Goal: Task Accomplishment & Management: Manage account settings

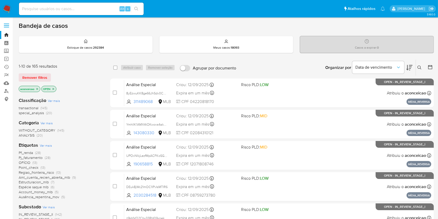
drag, startPoint x: 420, startPoint y: 65, endPoint x: 416, endPoint y: 70, distance: 6.5
click at [332, 65] on icon at bounding box center [419, 67] width 4 height 4
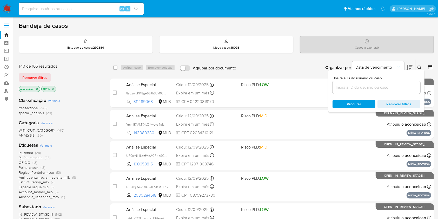
click at [332, 88] on input at bounding box center [377, 87] width 88 height 7
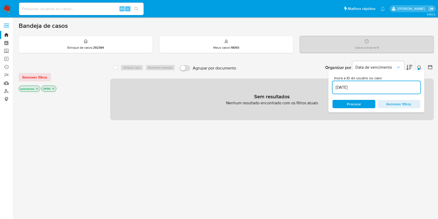
click at [332, 89] on input "03/08/2022" at bounding box center [377, 87] width 88 height 7
paste input "eWlRtLus5R0OVKYdaNzZmIQH"
type input "03/08/eWlRtLus5R0OVKYdaNzZmIQH"
click at [332, 89] on input "03/08/eWlRtLus5R0OVKYdaNzZmIQH" at bounding box center [377, 87] width 88 height 7
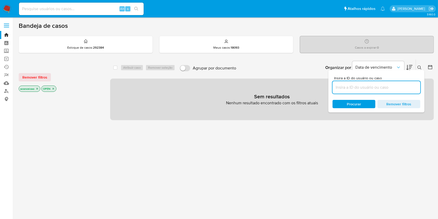
paste input "eWlRtLus5R0OVKYdaNzZmIQH"
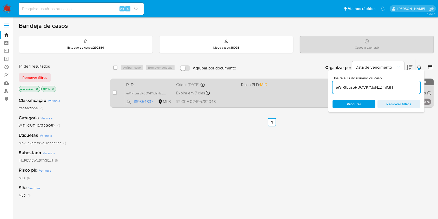
click at [290, 101] on div "PLD eWlRtLus5R0OVKYdaNzZmIQH 189354837 MLB Risco PLD: MID Criou: 12/08/2025 Cri…" at bounding box center [277, 93] width 307 height 26
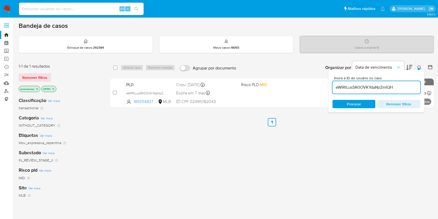
click at [332, 83] on div "eWlRtLus5R0OVKYdaNzZmIQH" at bounding box center [377, 87] width 88 height 12
click at [332, 84] on input "eWlRtLus5R0OVKYdaNzZmIQH" at bounding box center [377, 87] width 88 height 7
paste input "Fzxj6zf948ZgkoHnHFStPoWJ"
click at [332, 84] on input "eWlRtLuFzxj6zf948ZgkoHnHFStPoWJs5R0OVKYdaNzZmIQH" at bounding box center [377, 87] width 88 height 7
type input "eWlRtLuFzxj6zf948ZgkoHnHFStPoWJs5R0OVKYdaNzZmIQH"
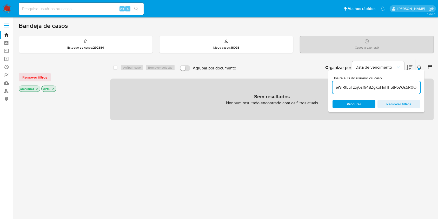
click at [332, 84] on input "eWlRtLuFzxj6zf948ZgkoHnHFStPoWJs5R0OVKYdaNzZmIQH" at bounding box center [377, 87] width 88 height 7
paste input "Fzxj6zf948ZgkoHnHFStPoWJ"
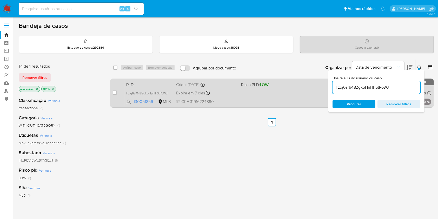
click at [254, 105] on div "PLD Fzxj6zf948ZgkoHnHFStPoWJ 130051856 MLB Risco PLD: LOW Criou: 12/08/2025 Cri…" at bounding box center [277, 93] width 307 height 26
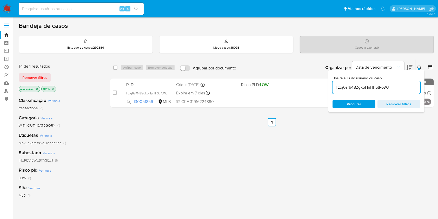
click at [332, 88] on input "Fzxj6zf948ZgkoHnHFStPoWJ" at bounding box center [377, 87] width 88 height 7
paste input "JPSZBSXUJtCkEeu9HTXT14KK"
click at [332, 88] on input "Fzxj6zf948ZgkoHnHFStPoWJ" at bounding box center [377, 87] width 88 height 7
type input "JPSZBSXUJtCkEeu9HTXT14KK"
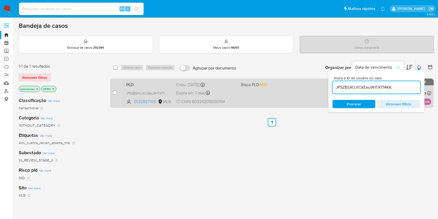
click at [308, 94] on div "PLD JPSZBSXUJtCkEeu9HTXT14KK 2532837105 MLB Risco PLD: MID Criou: 12/08/2025 Cr…" at bounding box center [277, 93] width 307 height 26
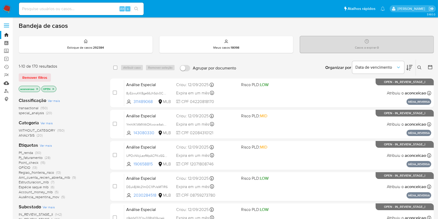
click at [3, 85] on link "Mulan" at bounding box center [31, 83] width 62 height 8
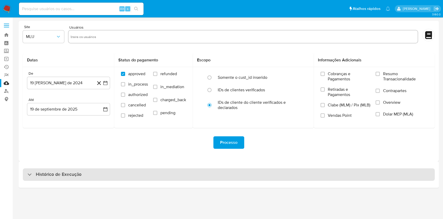
click at [209, 178] on div "Histórico de Execução" at bounding box center [229, 174] width 412 height 12
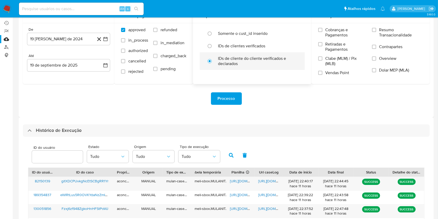
scroll to position [69, 0]
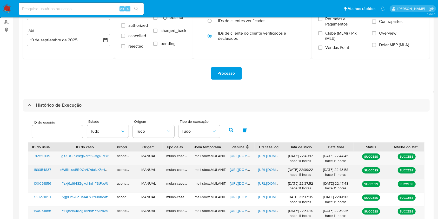
click at [261, 169] on span "https://docs.google.com/document/d/15BvuZRXqQzjT4qxQcC-ARvr0kY4gXqpPLd2xGFotaDU…" at bounding box center [276, 169] width 36 height 5
click at [238, 170] on span "https://docs.google.com/spreadsheets/d/1MUpo7tb5yz8PCo78tSTOPKvmO7zwCXSZcSx2aSd…" at bounding box center [248, 169] width 36 height 5
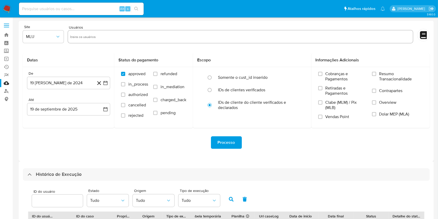
scroll to position [143, 0]
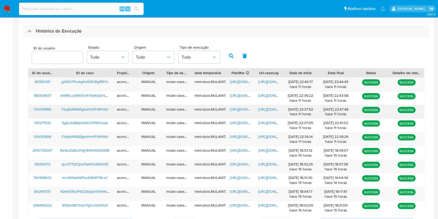
click at [266, 110] on span "https://docs.google.com/document/d/1801uNvrZJbbUrgZ-fGdpwiDEP8Ixah8kOs0KGQpuUhY…" at bounding box center [276, 109] width 36 height 5
click at [240, 108] on span "https://docs.google.com/spreadsheets/d/1Mn7TYnUvU5lutO7gCbj_QupiDttVIhXmLEJwrGN…" at bounding box center [248, 109] width 36 height 5
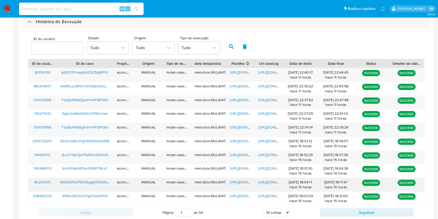
scroll to position [187, 0]
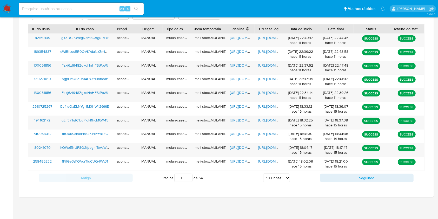
click at [281, 178] on select "5 Linhas 10 Linhas 20 Linhas 25 Linhas 50 Linhas 100 Linhas" at bounding box center [276, 177] width 27 height 9
select select "100"
click at [263, 173] on select "5 Linhas 10 Linhas 20 Linhas 25 Linhas 50 Linhas 100 Linhas" at bounding box center [276, 177] width 27 height 9
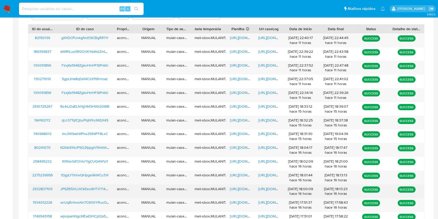
click at [238, 191] on span "https://docs.google.com/spreadsheets/d/1NmnQTLg9KDnLN3gTEukwb1tHZsluU7zBQm9b0d3…" at bounding box center [248, 188] width 36 height 5
click at [269, 190] on span "https://docs.google.com/document/d/10s-mvDxu056BUkRoF6ZpBxVCs9rSmIAMi45WoA_0QBA…" at bounding box center [276, 188] width 36 height 5
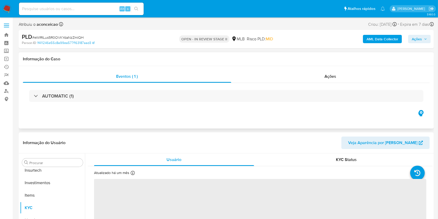
scroll to position [244, 0]
select select "10"
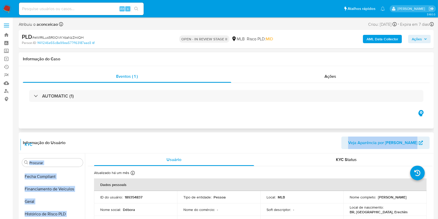
scroll to position [0, 0]
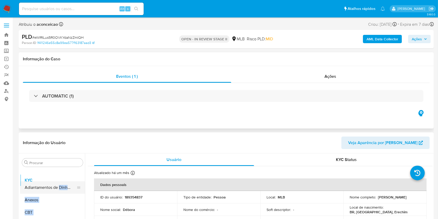
drag, startPoint x: 76, startPoint y: 205, endPoint x: 55, endPoint y: 188, distance: 27.0
drag, startPoint x: 48, startPoint y: 201, endPoint x: 118, endPoint y: 185, distance: 72.6
click at [48, 201] on button "Anexos" at bounding box center [52, 200] width 65 height 12
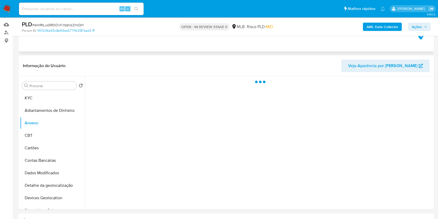
scroll to position [69, 0]
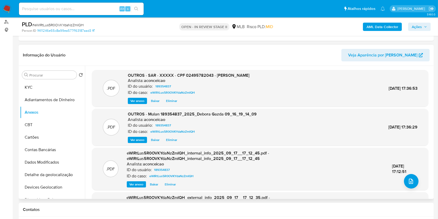
click at [171, 102] on span "Eliminar" at bounding box center [171, 100] width 11 height 5
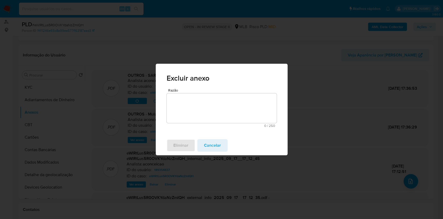
click at [218, 114] on textarea "Razão" at bounding box center [222, 108] width 110 height 30
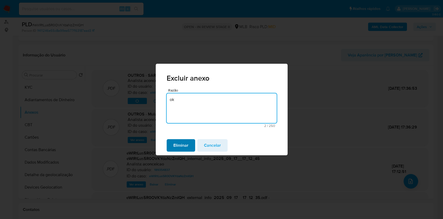
type textarea "ok"
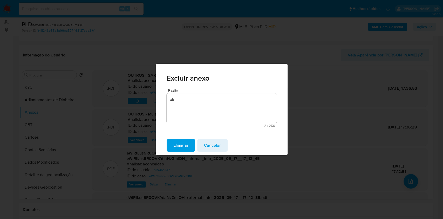
click at [181, 146] on span "Eliminar" at bounding box center [181, 145] width 15 height 11
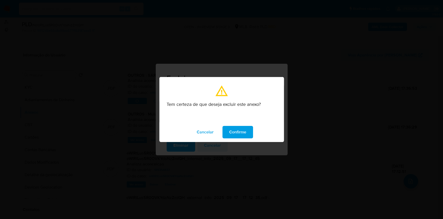
drag, startPoint x: 245, startPoint y: 132, endPoint x: 243, endPoint y: 132, distance: 2.6
click at [245, 132] on span "Confirme" at bounding box center [237, 131] width 17 height 11
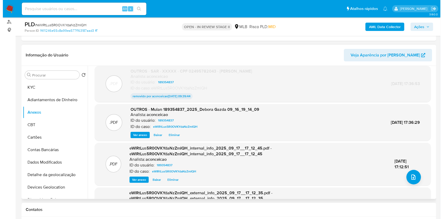
scroll to position [0, 0]
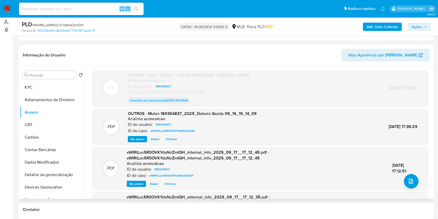
click at [174, 137] on span "Eliminar" at bounding box center [171, 138] width 11 height 5
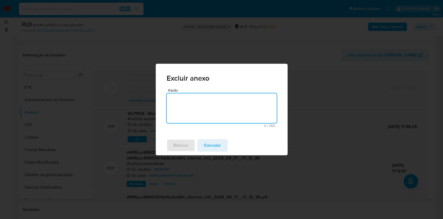
click at [207, 109] on textarea "Razão" at bounding box center [222, 108] width 110 height 30
type textarea "p"
type textarea "ok"
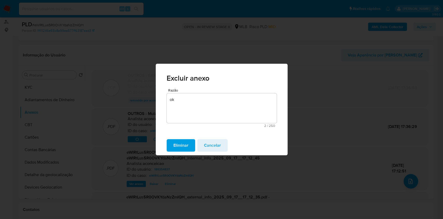
click at [183, 147] on span "Eliminar" at bounding box center [181, 145] width 15 height 11
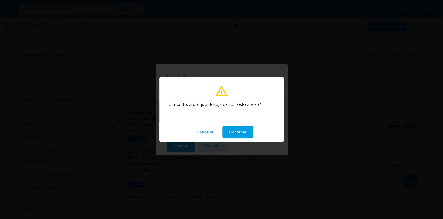
drag, startPoint x: 246, startPoint y: 132, endPoint x: 269, endPoint y: 129, distance: 23.3
click at [246, 132] on span "Confirme" at bounding box center [237, 131] width 17 height 11
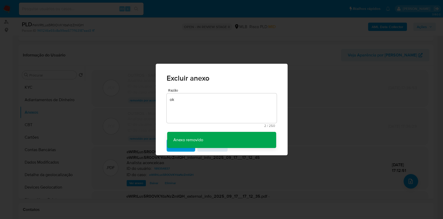
click at [407, 173] on div "Excluir anexo Razão ok 2 / 250 248 caracteres restantes Anexo removido Anexo re…" at bounding box center [221, 109] width 443 height 219
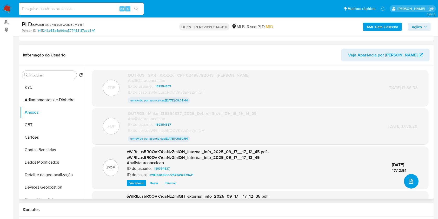
click at [409, 180] on icon "upload-file" at bounding box center [411, 181] width 6 height 6
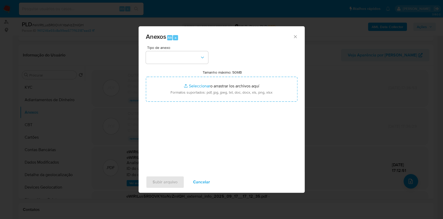
click at [170, 64] on div "Tipo de anexo Tamanho máximo: 50MB Seleccionar archivos Seleccionar o arrastrar…" at bounding box center [222, 107] width 152 height 123
click at [173, 58] on button "button" at bounding box center [177, 57] width 62 height 12
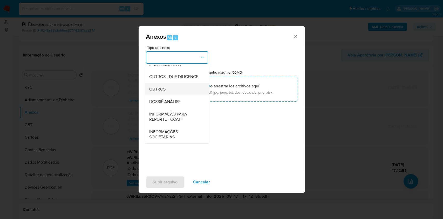
scroll to position [80, 0]
drag, startPoint x: 173, startPoint y: 86, endPoint x: 285, endPoint y: 45, distance: 119.0
click at [173, 86] on div "OUTROS" at bounding box center [175, 89] width 53 height 12
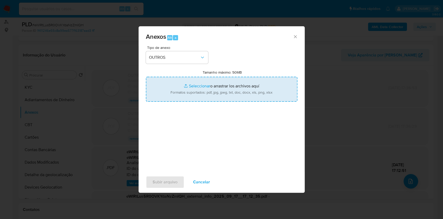
type input "C:\fakepath\atualizado Mulan 189354837_2025_09_18_21_42_30.pdf"
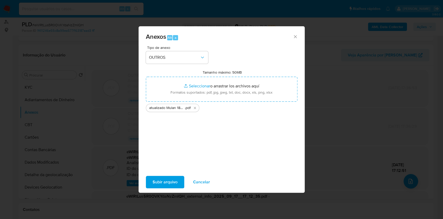
click at [170, 178] on span "Subir arquivo" at bounding box center [165, 181] width 25 height 11
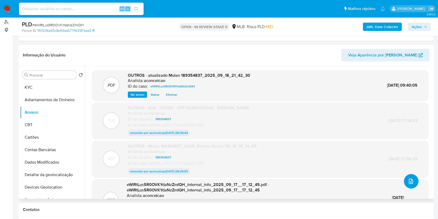
click at [414, 183] on button "upload-file" at bounding box center [411, 181] width 15 height 15
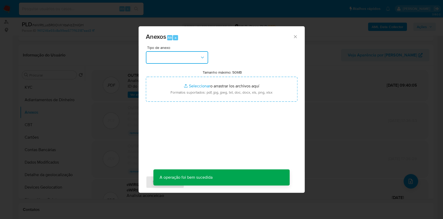
drag, startPoint x: 201, startPoint y: 59, endPoint x: 199, endPoint y: 62, distance: 3.7
click at [201, 59] on icon "button" at bounding box center [202, 57] width 5 height 5
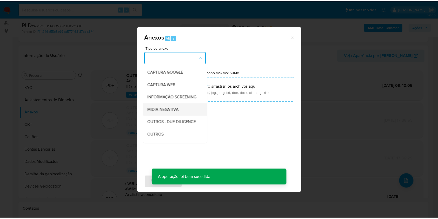
scroll to position [35, 0]
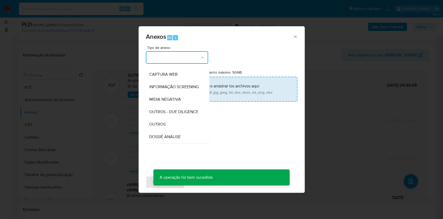
drag, startPoint x: 169, startPoint y: 131, endPoint x: 239, endPoint y: 79, distance: 87.4
click at [169, 130] on div "OUTROS" at bounding box center [175, 124] width 53 height 12
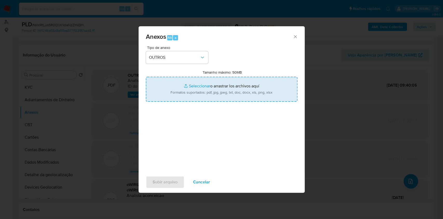
type input "C:\fakepath\SAR - XXXXX - CPF 02495782043 - DEBORA GAZDA.pdf"
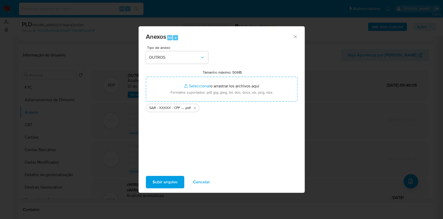
click at [173, 181] on span "Subir arquivo" at bounding box center [165, 181] width 25 height 11
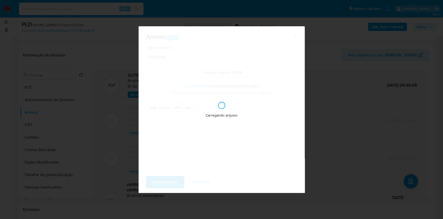
click at [339, 99] on div "Anexos Alt a Tipo de anexo OUTROS Tamanho máximo: 50MB Seleccionar archivos Sel…" at bounding box center [221, 109] width 443 height 219
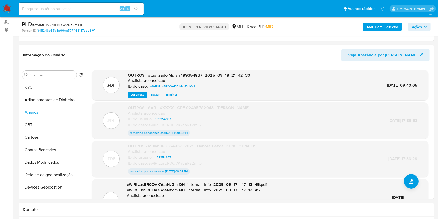
drag, startPoint x: 420, startPoint y: 25, endPoint x: 407, endPoint y: 30, distance: 13.7
click at [420, 26] on span "Ações" at bounding box center [417, 27] width 10 height 8
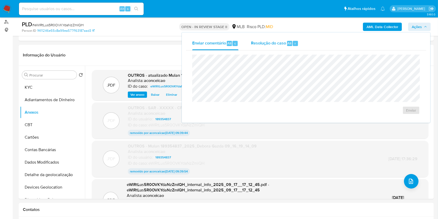
click at [290, 47] on div "Resolução do caso Alt r" at bounding box center [275, 44] width 48 height 14
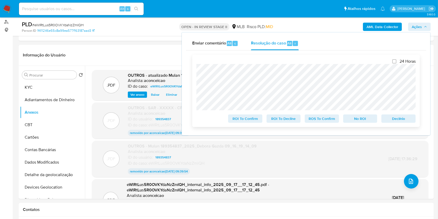
click at [321, 120] on span "ROS To Confirm" at bounding box center [321, 118] width 27 height 7
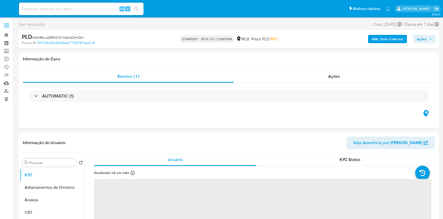
select select "10"
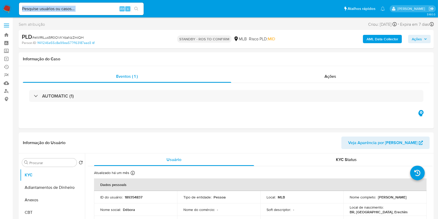
click at [92, 12] on div "Alt s" at bounding box center [81, 9] width 125 height 12
click at [111, 4] on div "Alt s" at bounding box center [81, 9] width 125 height 12
click at [104, 11] on input at bounding box center [81, 8] width 125 height 7
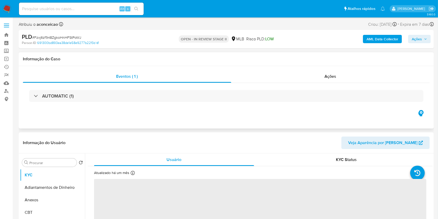
select select "10"
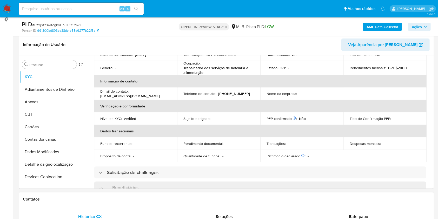
scroll to position [69, 0]
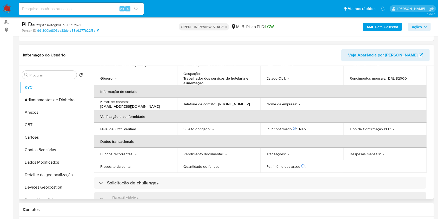
click at [52, 68] on div "Procurar Retornar ao pedido padrão KYC Adiantamentos de Dinheiro Anexos CBT Car…" at bounding box center [52, 133] width 65 height 132
click at [54, 75] on input "Procurar" at bounding box center [51, 75] width 45 height 5
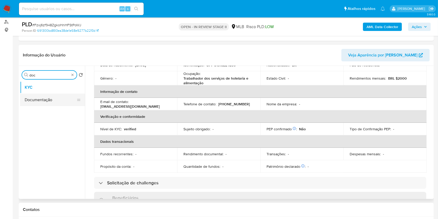
type input "doc"
click at [56, 94] on button "Documentação" at bounding box center [50, 100] width 61 height 12
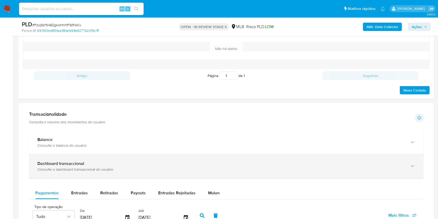
scroll to position [312, 0]
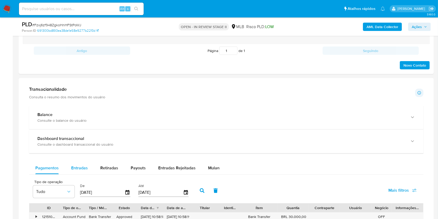
click at [81, 169] on span "Entradas" at bounding box center [79, 168] width 17 height 6
select select "10"
click at [58, 169] on span "Pagamentos" at bounding box center [46, 168] width 23 height 6
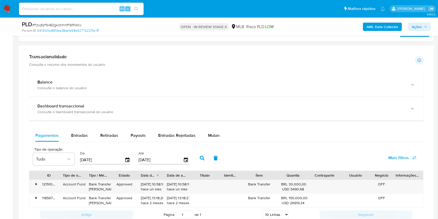
scroll to position [381, 0]
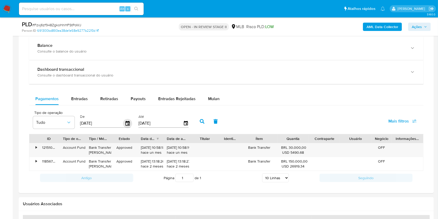
click at [129, 124] on icon "button" at bounding box center [127, 123] width 9 height 9
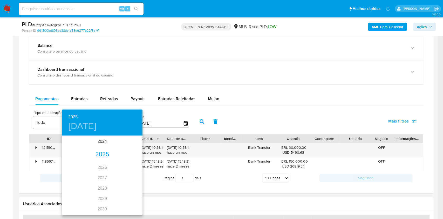
click at [102, 155] on div "2025" at bounding box center [102, 154] width 81 height 10
click at [78, 145] on div "ene." at bounding box center [75, 145] width 27 height 19
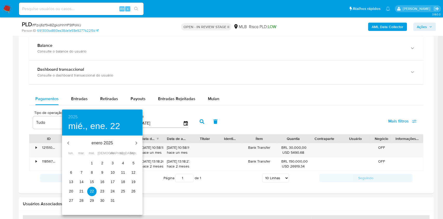
click at [93, 163] on span "1" at bounding box center [91, 162] width 9 height 5
type input "[DATE]"
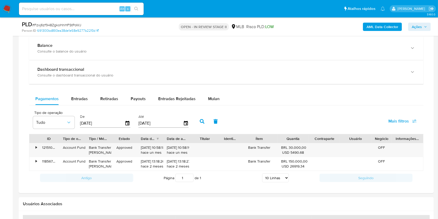
click at [203, 123] on icon "button" at bounding box center [202, 121] width 5 height 5
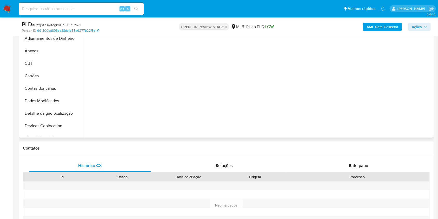
scroll to position [69, 0]
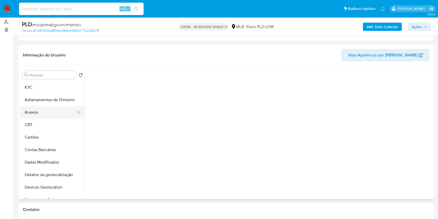
drag, startPoint x: 44, startPoint y: 111, endPoint x: 72, endPoint y: 114, distance: 27.4
click at [44, 111] on button "Anexos" at bounding box center [50, 112] width 61 height 12
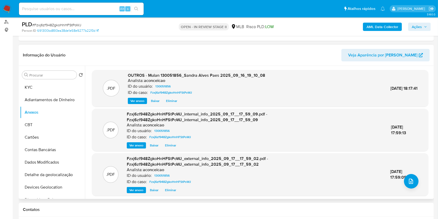
click at [172, 100] on span "Eliminar" at bounding box center [171, 100] width 11 height 5
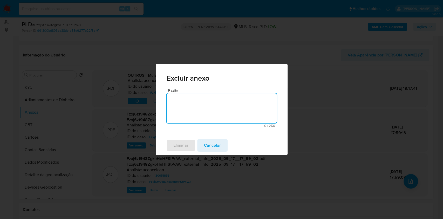
click at [201, 109] on textarea "Razão" at bounding box center [222, 108] width 110 height 30
type textarea "OK"
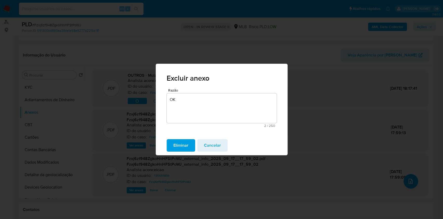
click at [185, 148] on span "Eliminar" at bounding box center [181, 145] width 15 height 11
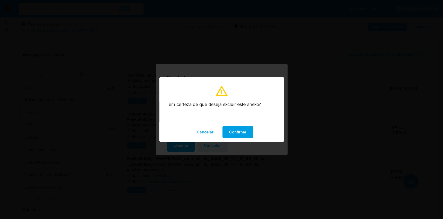
click at [252, 132] on button "Confirme" at bounding box center [238, 132] width 31 height 12
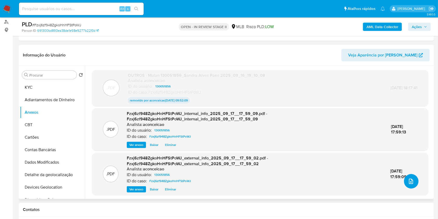
click at [406, 177] on button "upload-file" at bounding box center [411, 181] width 15 height 15
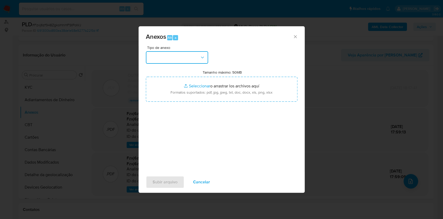
click at [180, 57] on button "button" at bounding box center [177, 57] width 62 height 12
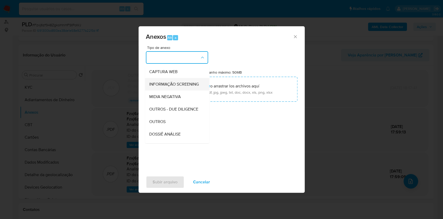
scroll to position [80, 0]
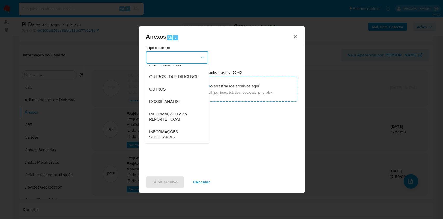
drag, startPoint x: 174, startPoint y: 90, endPoint x: 217, endPoint y: 74, distance: 45.4
click at [174, 90] on div "OUTROS" at bounding box center [175, 89] width 53 height 12
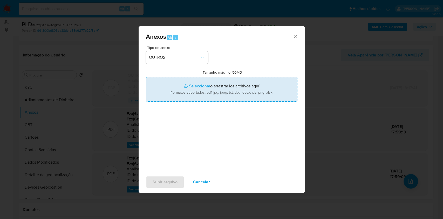
type input "C:\fakepath\atualizado - Mulan 130051856_2025_09_18_21_46_20 (1).pdf"
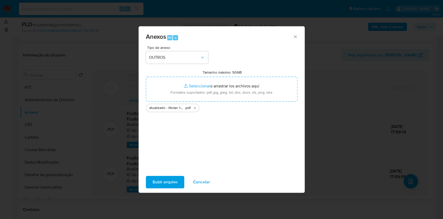
click at [172, 181] on span "Subir arquivo" at bounding box center [165, 181] width 25 height 11
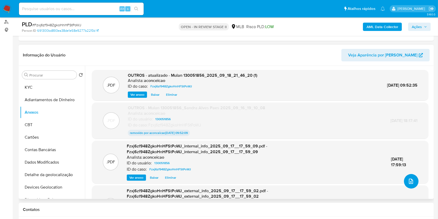
click at [408, 179] on icon "upload-file" at bounding box center [411, 181] width 6 height 6
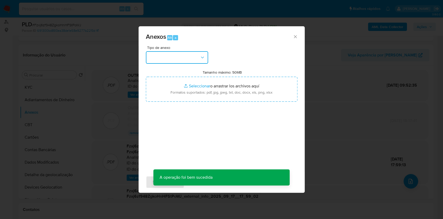
click at [183, 59] on button "button" at bounding box center [177, 57] width 62 height 12
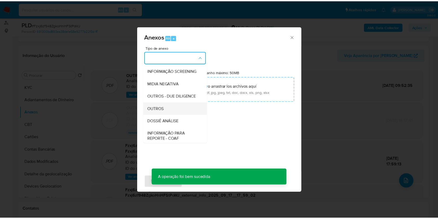
scroll to position [69, 0]
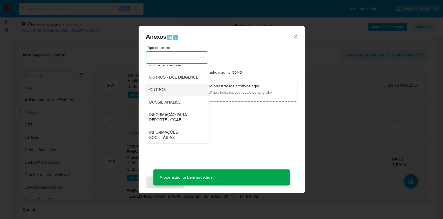
click at [175, 96] on div "OUTROS" at bounding box center [175, 89] width 53 height 12
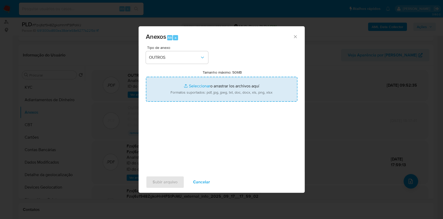
type input "C:\fakepath\SAR - XXXX - CPF 31916224890 - [PERSON_NAME].pdf"
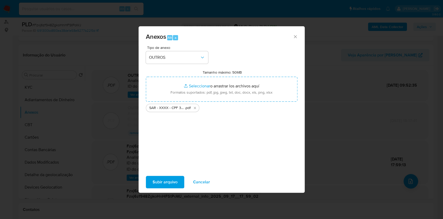
click at [158, 184] on span "Subir arquivo" at bounding box center [165, 181] width 25 height 11
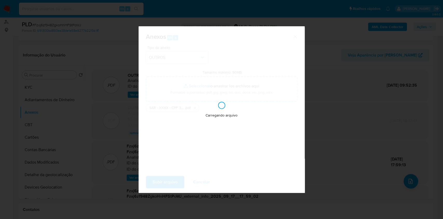
click at [347, 140] on div "Anexos Alt a Tipo de anexo OUTROS Tamanho máximo: 50MB Seleccionar archivos Sel…" at bounding box center [221, 109] width 443 height 219
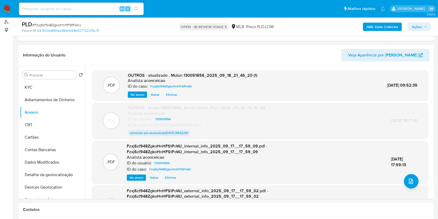
drag, startPoint x: 417, startPoint y: 28, endPoint x: 407, endPoint y: 31, distance: 10.8
click at [417, 28] on span "Ações" at bounding box center [417, 27] width 10 height 8
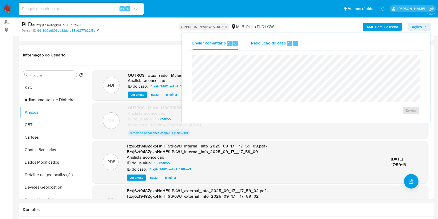
drag, startPoint x: 276, startPoint y: 45, endPoint x: 277, endPoint y: 51, distance: 6.0
click at [276, 46] on span "Resolução do caso" at bounding box center [268, 43] width 35 height 6
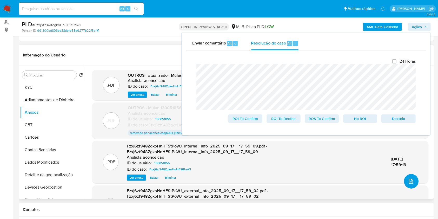
click at [409, 183] on icon "upload-file" at bounding box center [411, 181] width 6 height 6
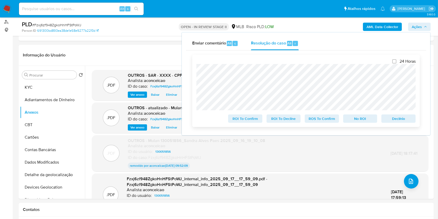
click at [323, 120] on span "ROS To Confirm" at bounding box center [321, 118] width 27 height 7
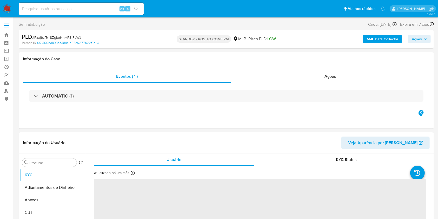
select select "10"
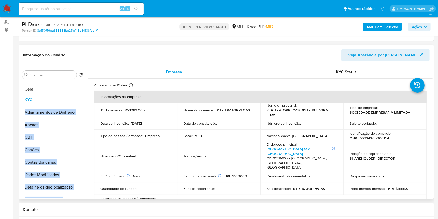
drag, startPoint x: 77, startPoint y: 135, endPoint x: 66, endPoint y: 90, distance: 46.8
click at [66, 90] on ul "KYC Adiantamentos de Dinheiro Anexos CBT Cartões Contas Bancárias Dados Modific…" at bounding box center [52, 139] width 65 height 117
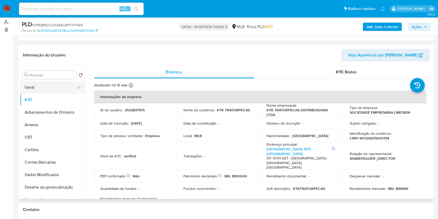
click at [57, 88] on button "Geral" at bounding box center [50, 87] width 61 height 12
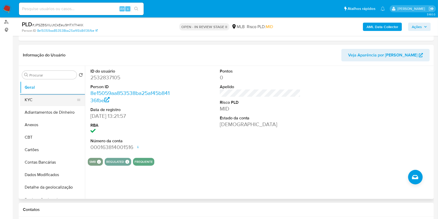
click at [55, 99] on button "KYC" at bounding box center [50, 100] width 61 height 12
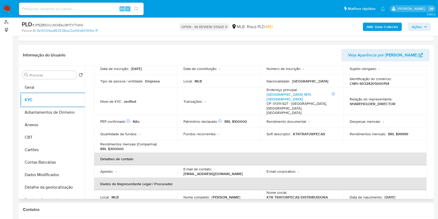
scroll to position [104, 0]
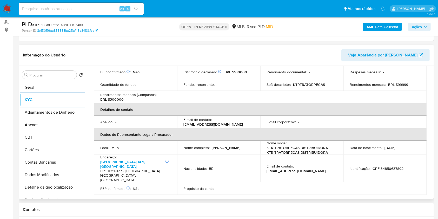
click at [215, 145] on p "Bruna Regina Nascimento Saccomanno" at bounding box center [226, 147] width 29 height 5
copy div "Nome completo : Bruna Regina Nascimento Saccomanno"
drag, startPoint x: 220, startPoint y: 141, endPoint x: 233, endPoint y: 140, distance: 12.2
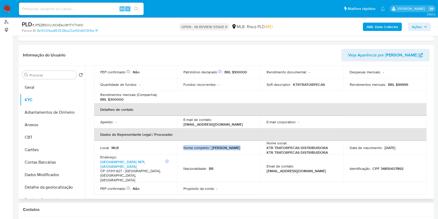
click at [220, 145] on p "Bruna Regina Nascimento Saccomanno" at bounding box center [226, 147] width 29 height 5
click at [249, 145] on div "Nome completo : Bruna Regina Nascimento Saccomanno" at bounding box center [218, 147] width 71 height 5
click at [248, 145] on div "Nome completo : Bruna Regina Nascimento Saccomanno" at bounding box center [218, 147] width 71 height 5
copy p "Bruna Regina Nascimento Saccomanno"
drag, startPoint x: 249, startPoint y: 140, endPoint x: 194, endPoint y: 148, distance: 55.1
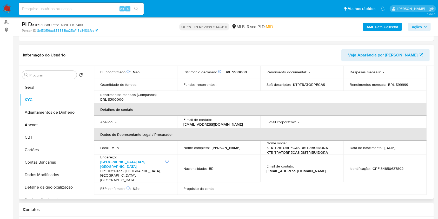
click at [181, 144] on td "Nome completo : Bruna Regina Nascimento Saccomanno" at bounding box center [218, 148] width 83 height 14
drag, startPoint x: 266, startPoint y: 175, endPoint x: 304, endPoint y: 165, distance: 38.9
click at [267, 175] on table "Informações da empresa ID do usuário : 2532837105 Nome do comércio : KTR TRATOR…" at bounding box center [260, 90] width 333 height 208
click at [394, 155] on td "Identificação : CPF 34850637892" at bounding box center [384, 169] width 83 height 28
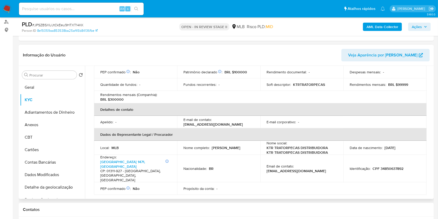
click at [393, 166] on p "CPF 34850637892" at bounding box center [388, 168] width 31 height 5
copy p "34850637892"
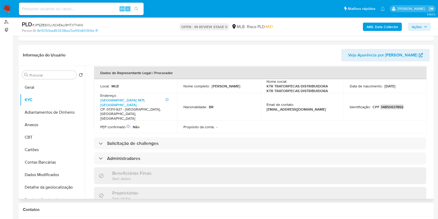
scroll to position [208, 0]
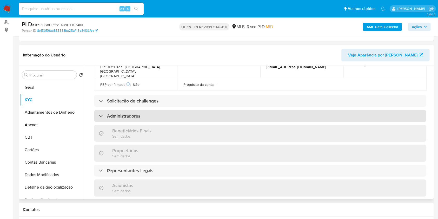
click at [136, 110] on div "Administradores" at bounding box center [260, 116] width 332 height 12
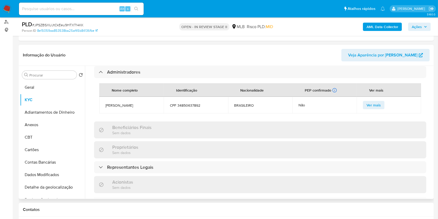
scroll to position [277, 0]
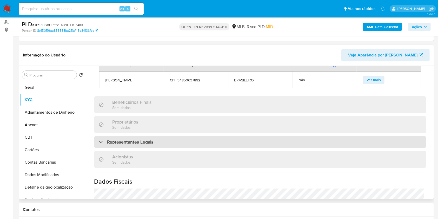
click at [158, 136] on div "Representantes Legais" at bounding box center [260, 142] width 332 height 12
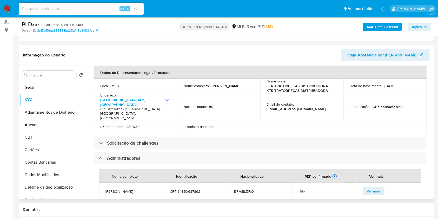
scroll to position [138, 0]
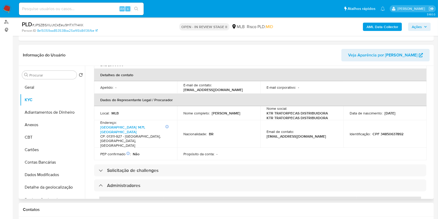
click at [64, 79] on div "Procurar Retornar ao pedido padrão Geral KYC Adiantamentos de Dinheiro Anexos C…" at bounding box center [52, 133] width 65 height 132
click at [64, 76] on input "Procurar" at bounding box center [51, 75] width 45 height 5
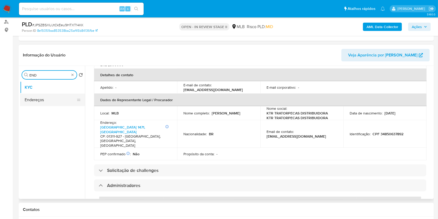
type input "END"
click at [54, 99] on button "Endereços" at bounding box center [50, 100] width 61 height 12
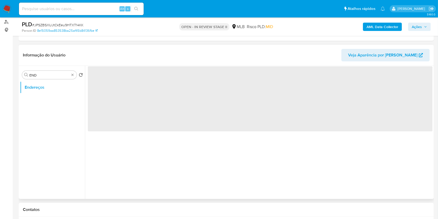
scroll to position [0, 0]
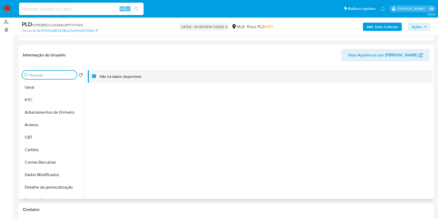
drag, startPoint x: 72, startPoint y: 75, endPoint x: 77, endPoint y: 80, distance: 7.2
click at [58, 99] on button "KYC" at bounding box center [50, 100] width 61 height 12
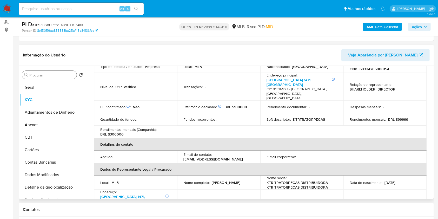
scroll to position [104, 0]
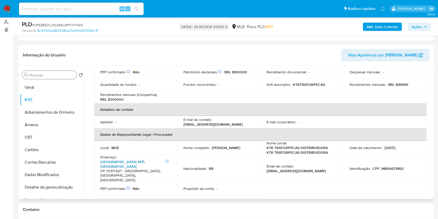
click at [145, 159] on link "Avenida Paulista 1471, Bela Vista" at bounding box center [122, 164] width 45 height 10
click at [69, 75] on input "Procurar" at bounding box center [51, 75] width 45 height 5
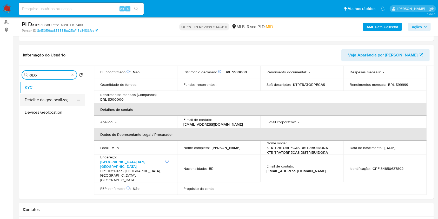
type input "GEO"
click at [58, 96] on button "Detalhe da geolocalização" at bounding box center [50, 100] width 61 height 12
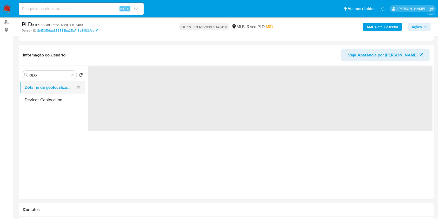
scroll to position [0, 0]
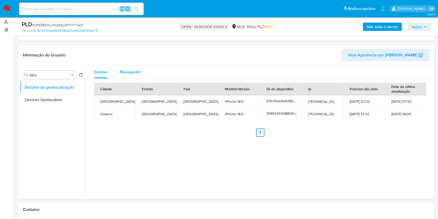
click at [134, 69] on span "Navegador" at bounding box center [130, 72] width 21 height 6
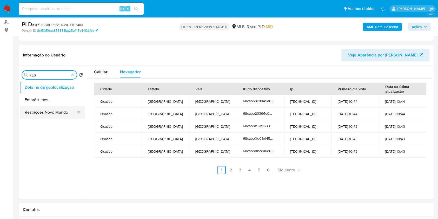
type input "RES"
click at [54, 113] on button "Restrições Novo Mundo" at bounding box center [50, 112] width 61 height 12
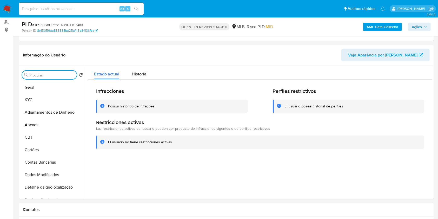
type input "O"
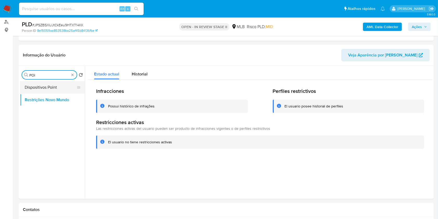
type input "POI"
click at [67, 81] on button "Dispositivos Point" at bounding box center [50, 87] width 61 height 12
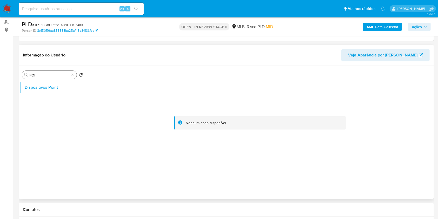
click at [72, 78] on div "Procurar POI" at bounding box center [49, 75] width 55 height 8
type input "DOC"
drag, startPoint x: 48, startPoint y: 113, endPoint x: 52, endPoint y: 103, distance: 11.3
click at [49, 112] on ul "Dispositivos Point Documentação" at bounding box center [52, 139] width 65 height 117
click at [52, 103] on button "Documentação" at bounding box center [50, 100] width 61 height 12
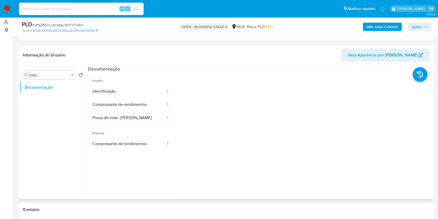
click at [143, 151] on ul "Usuário Identificação Comprovante de rendimentos Prova de vida / Selfie Empresa…" at bounding box center [131, 147] width 86 height 150
drag, startPoint x: 143, startPoint y: 144, endPoint x: 148, endPoint y: 142, distance: 5.2
click at [142, 144] on button "Comprovante de rendimentos" at bounding box center [127, 143] width 78 height 13
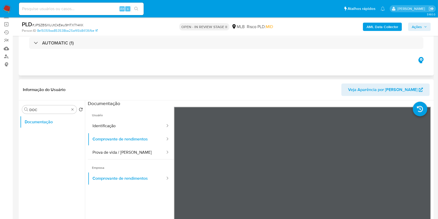
scroll to position [69, 0]
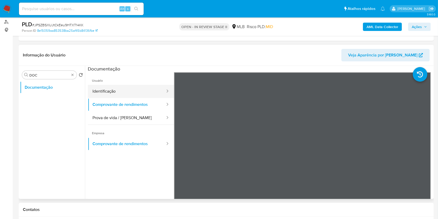
click at [113, 90] on button "Identificação" at bounding box center [127, 91] width 78 height 13
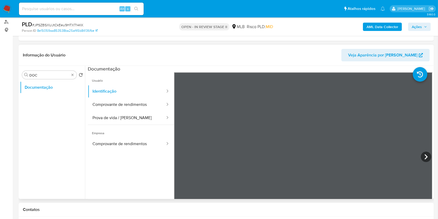
click at [427, 155] on icon at bounding box center [426, 156] width 10 height 10
click at [382, 29] on b "AML Data Collector" at bounding box center [383, 27] width 32 height 8
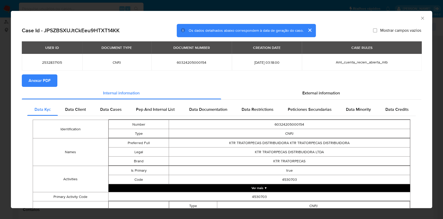
click at [42, 79] on span "Anexar PDF" at bounding box center [40, 80] width 22 height 11
click at [420, 18] on div "AML Data Collector" at bounding box center [222, 17] width 422 height 13
click at [420, 17] on icon "Fechar a janela" at bounding box center [422, 18] width 5 height 5
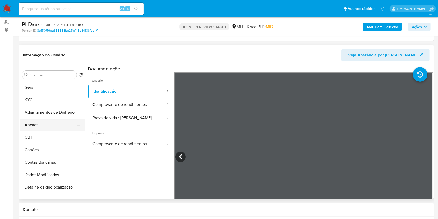
click at [50, 124] on button "Anexos" at bounding box center [50, 124] width 61 height 12
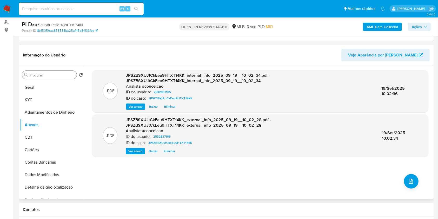
click at [60, 76] on input "Procurar" at bounding box center [51, 75] width 45 height 5
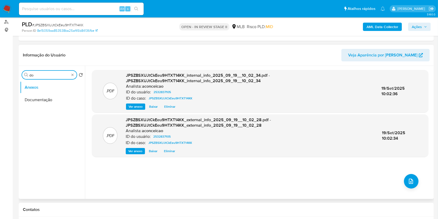
type input "d"
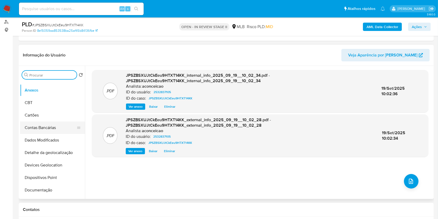
scroll to position [0, 0]
